Goal: Transaction & Acquisition: Purchase product/service

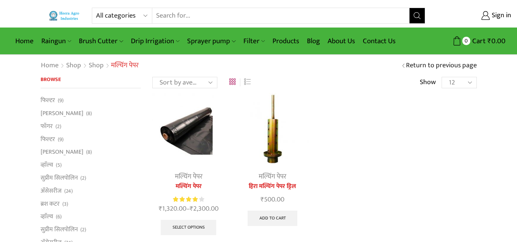
scroll to position [38, 0]
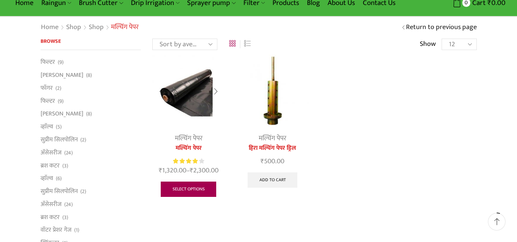
click at [194, 185] on link "Select options" at bounding box center [189, 189] width 56 height 15
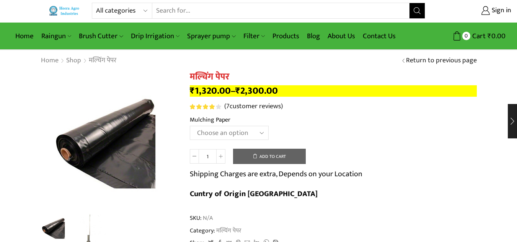
scroll to position [38, 0]
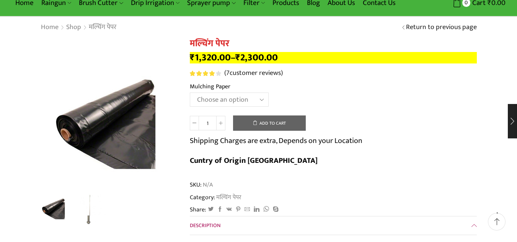
click at [249, 98] on select "Choose an option 1000 X 20 X [PHONE_NUMBER] X [PHONE_NUMBER] X [PHONE_NUMBER] X…" at bounding box center [229, 100] width 79 height 14
click at [190, 93] on select "Choose an option 1000 X 20 X [PHONE_NUMBER] X [PHONE_NUMBER] X [PHONE_NUMBER] X…" at bounding box center [229, 100] width 79 height 14
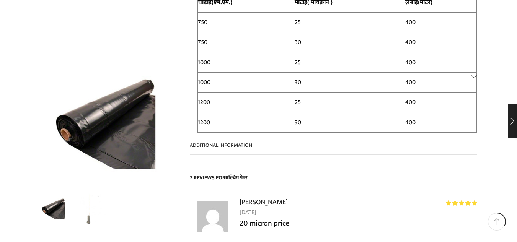
scroll to position [650, 0]
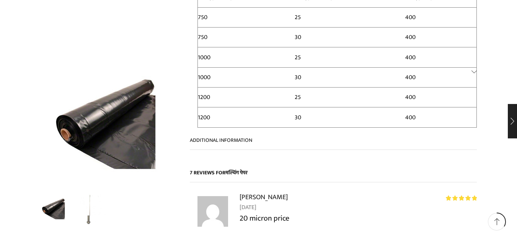
drag, startPoint x: 237, startPoint y: 107, endPoint x: 251, endPoint y: 107, distance: 13.8
click at [237, 136] on span "Additional information" at bounding box center [221, 140] width 62 height 9
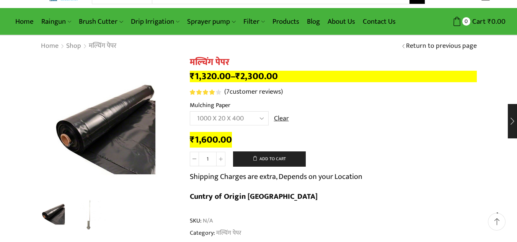
scroll to position [0, 0]
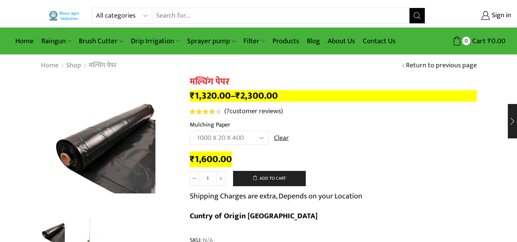
click at [256, 137] on select "Choose an option 1000 X 20 X [PHONE_NUMBER] X [PHONE_NUMBER] X [PHONE_NUMBER] X…" at bounding box center [229, 138] width 79 height 14
click at [190, 131] on select "Choose an option 1000 X 20 X [PHONE_NUMBER] X [PHONE_NUMBER] X [PHONE_NUMBER] X…" at bounding box center [229, 138] width 79 height 14
click at [237, 136] on select "Choose an option 1000 X 20 X [PHONE_NUMBER] X [PHONE_NUMBER] X [PHONE_NUMBER] X…" at bounding box center [229, 138] width 79 height 14
click at [190, 131] on select "Choose an option 1000 X 20 X [PHONE_NUMBER] X [PHONE_NUMBER] X [PHONE_NUMBER] X…" at bounding box center [229, 138] width 79 height 14
click at [232, 138] on select "Choose an option 1000 X 20 X [PHONE_NUMBER] X [PHONE_NUMBER] X [PHONE_NUMBER] X…" at bounding box center [229, 138] width 79 height 14
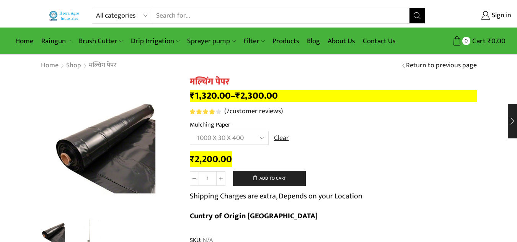
drag, startPoint x: 324, startPoint y: 130, endPoint x: 357, endPoint y: 148, distance: 38.0
click at [325, 130] on th "Mulching Paper" at bounding box center [333, 125] width 287 height 11
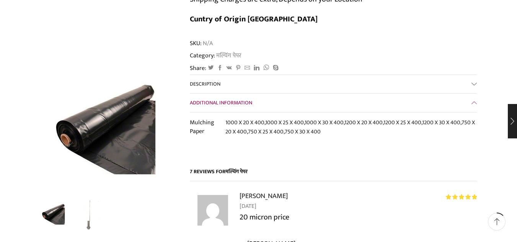
scroll to position [191, 0]
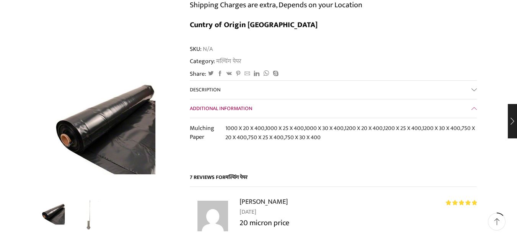
click at [241, 104] on span "Additional information" at bounding box center [221, 108] width 62 height 9
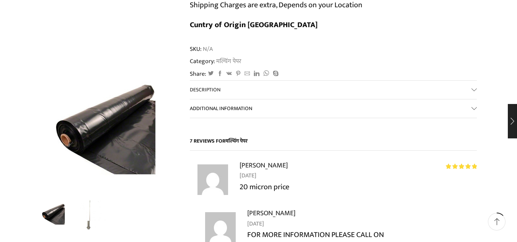
click at [242, 104] on span "Additional information" at bounding box center [221, 108] width 62 height 9
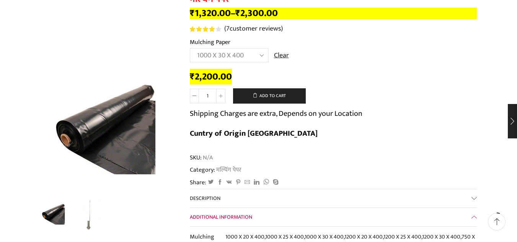
scroll to position [76, 0]
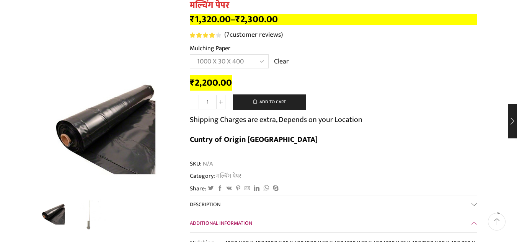
click at [236, 61] on select "Choose an option 1000 X 20 X [PHONE_NUMBER] X [PHONE_NUMBER] X [PHONE_NUMBER] X…" at bounding box center [229, 61] width 79 height 14
click at [190, 54] on select "Choose an option 1000 X 20 X [PHONE_NUMBER] X [PHONE_NUMBER] X [PHONE_NUMBER] X…" at bounding box center [229, 61] width 79 height 14
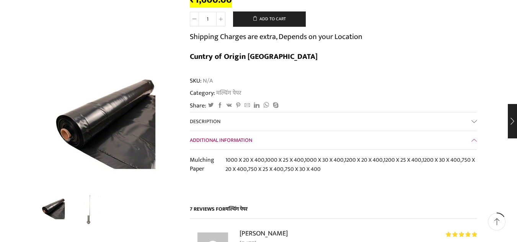
scroll to position [229, 0]
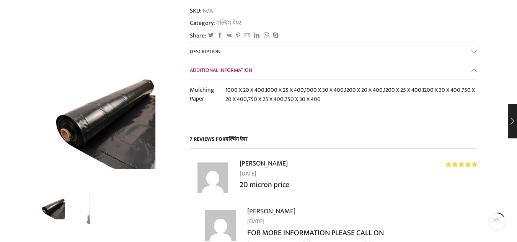
click at [235, 66] on span "Additional information" at bounding box center [221, 70] width 62 height 9
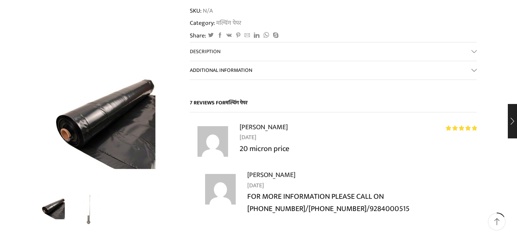
click at [234, 66] on span "Additional information" at bounding box center [221, 70] width 62 height 9
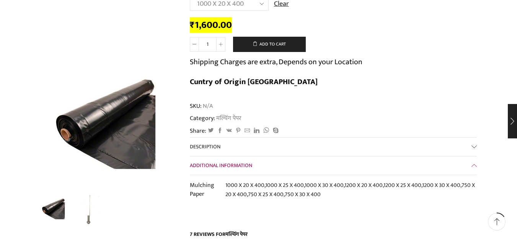
scroll to position [0, 0]
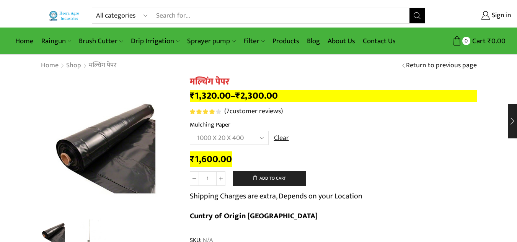
click at [237, 135] on select "Choose an option 1000 X 20 X [PHONE_NUMBER] X [PHONE_NUMBER] X [PHONE_NUMBER] X…" at bounding box center [229, 138] width 79 height 14
click at [190, 131] on select "Choose an option 1000 X 20 X [PHONE_NUMBER] X [PHONE_NUMBER] X [PHONE_NUMBER] X…" at bounding box center [229, 138] width 79 height 14
click at [346, 127] on th "Mulching Paper" at bounding box center [333, 125] width 287 height 11
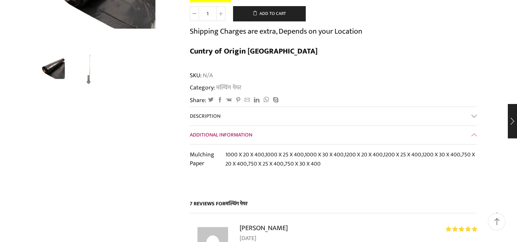
scroll to position [229, 0]
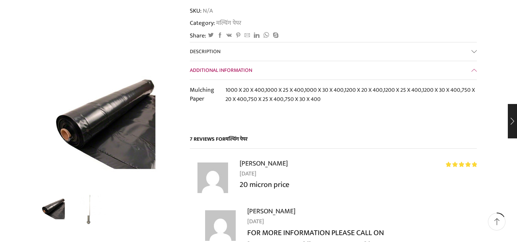
click at [233, 66] on span "Additional information" at bounding box center [221, 70] width 62 height 9
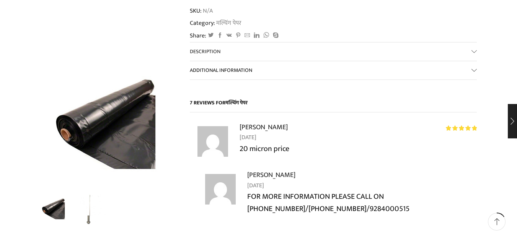
click at [234, 66] on span "Additional information" at bounding box center [221, 70] width 62 height 9
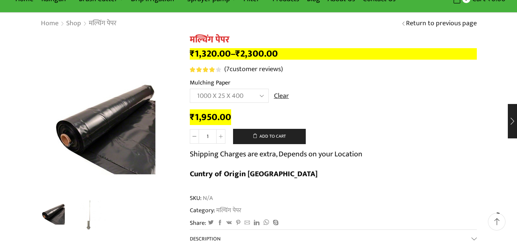
scroll to position [0, 0]
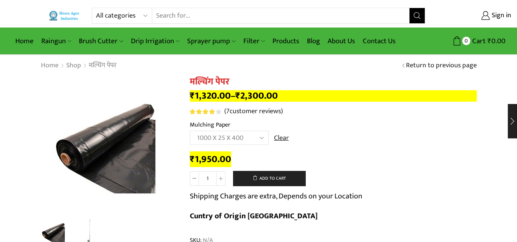
click at [251, 135] on select "Choose an option 1000 X 20 X [PHONE_NUMBER] X [PHONE_NUMBER] X [PHONE_NUMBER] X…" at bounding box center [229, 138] width 79 height 14
click at [190, 131] on select "Choose an option 1000 X 20 X [PHONE_NUMBER] X [PHONE_NUMBER] X [PHONE_NUMBER] X…" at bounding box center [229, 138] width 79 height 14
select select "1200-x-25-x-400-hi"
click at [361, 128] on th "Mulching Paper" at bounding box center [333, 125] width 287 height 11
drag, startPoint x: 497, startPoint y: 74, endPoint x: 493, endPoint y: 75, distance: 4.1
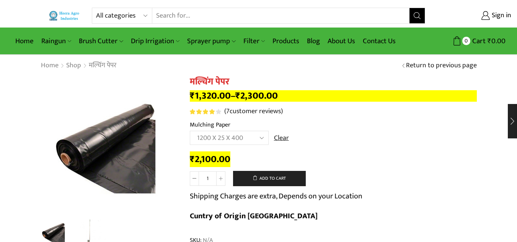
click at [497, 74] on div "Home Shop मल्चिंग पेपर Return to previous page" at bounding box center [258, 65] width 517 height 21
